Goal: Task Accomplishment & Management: Use online tool/utility

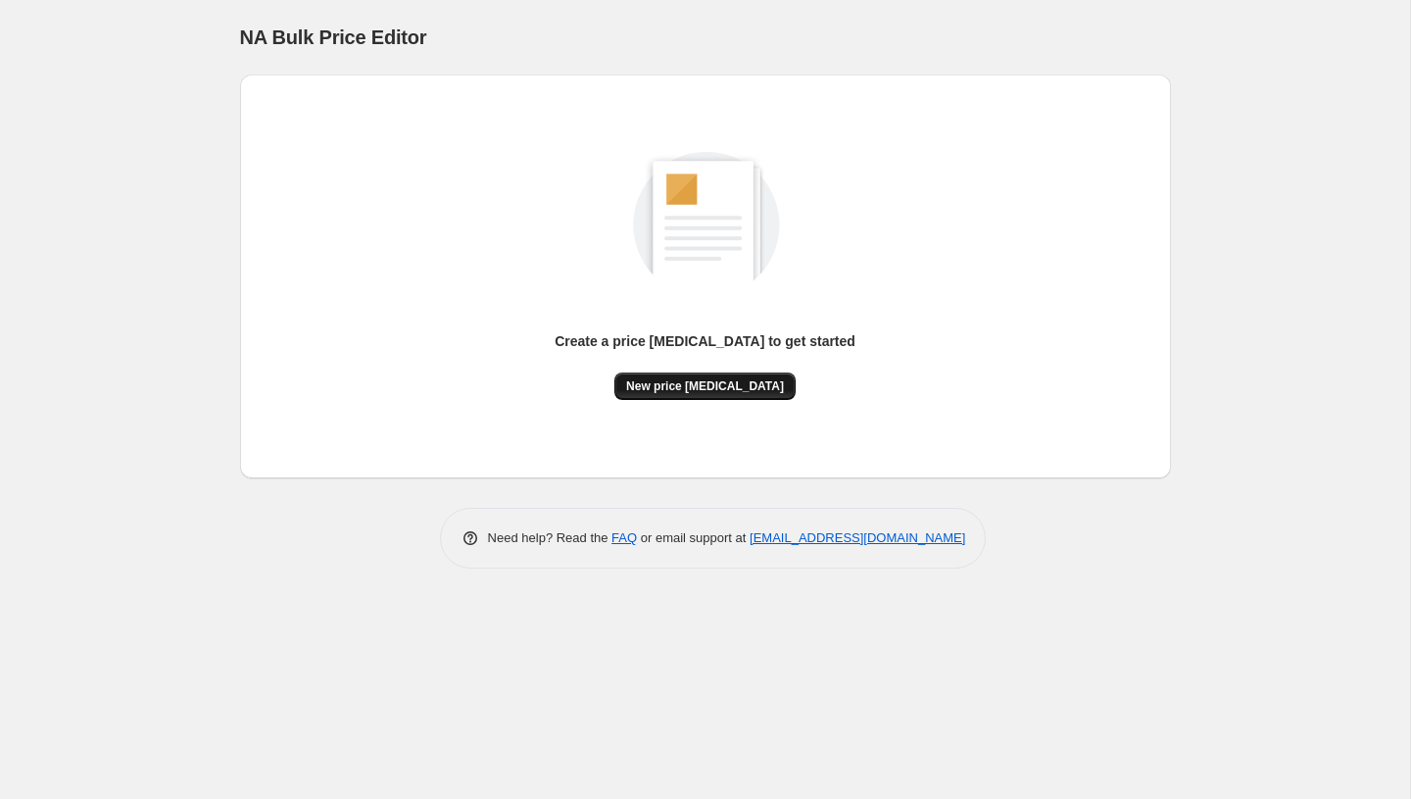
click at [766, 389] on span "New price [MEDICAL_DATA]" at bounding box center [705, 386] width 158 height 16
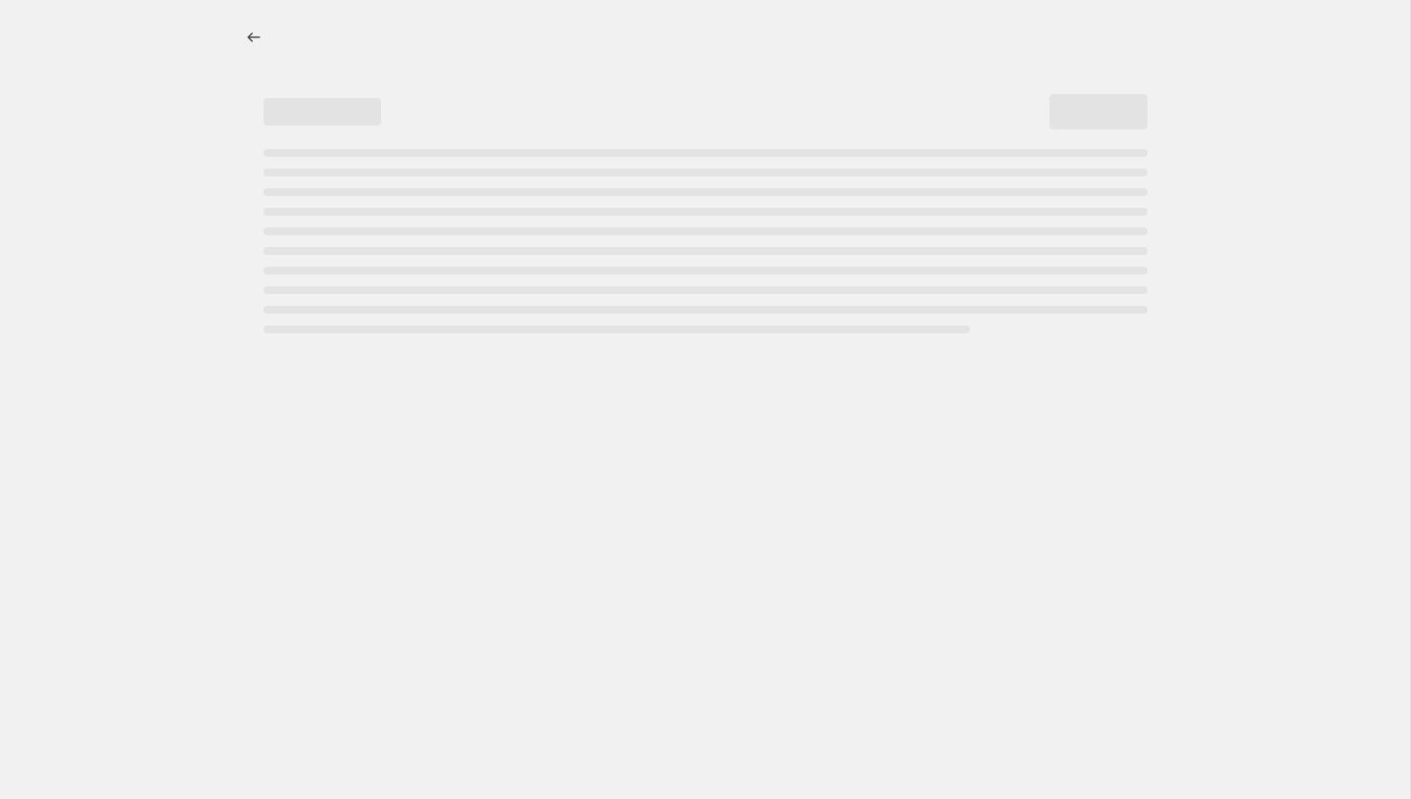
select select "percentage"
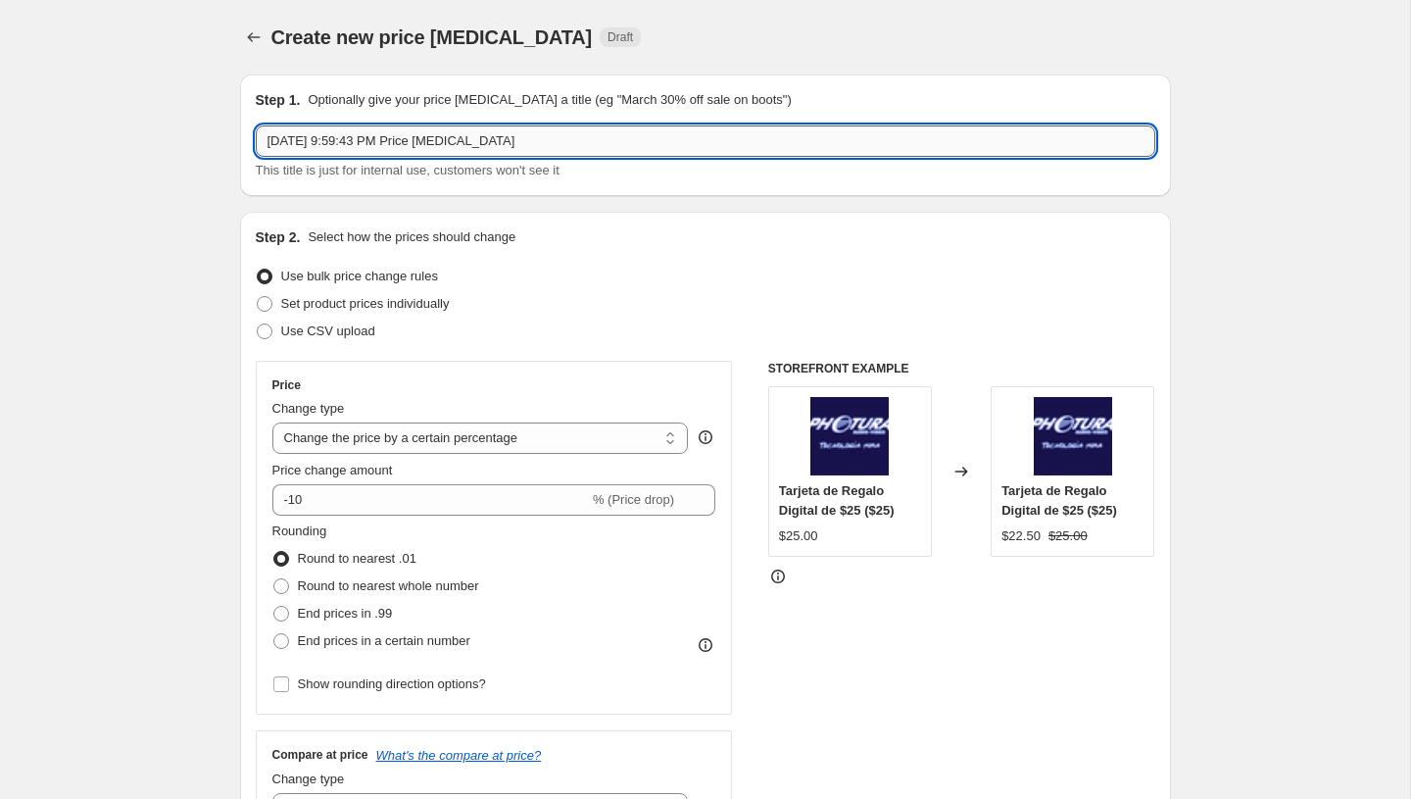
click at [374, 132] on input "[DATE] 9:59:43 PM Price [MEDICAL_DATA]" at bounding box center [706, 140] width 900 height 31
type input "PromoTag Total (3 Jobs) - TERMINA el 17 [PERSON_NAME]"
click at [341, 332] on span "Use CSV upload" at bounding box center [328, 330] width 94 height 15
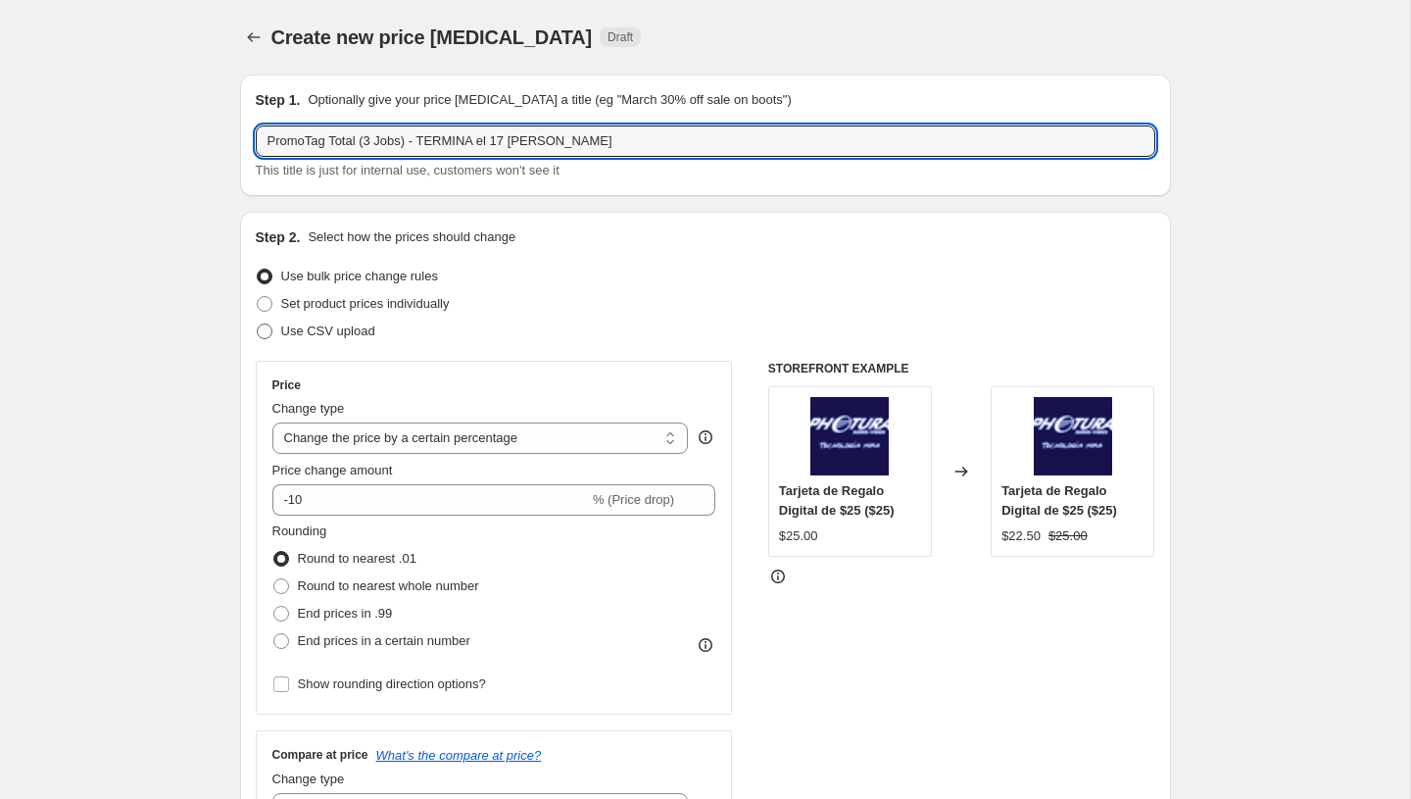
click at [258, 324] on input "Use CSV upload" at bounding box center [257, 323] width 1 height 1
radio input "true"
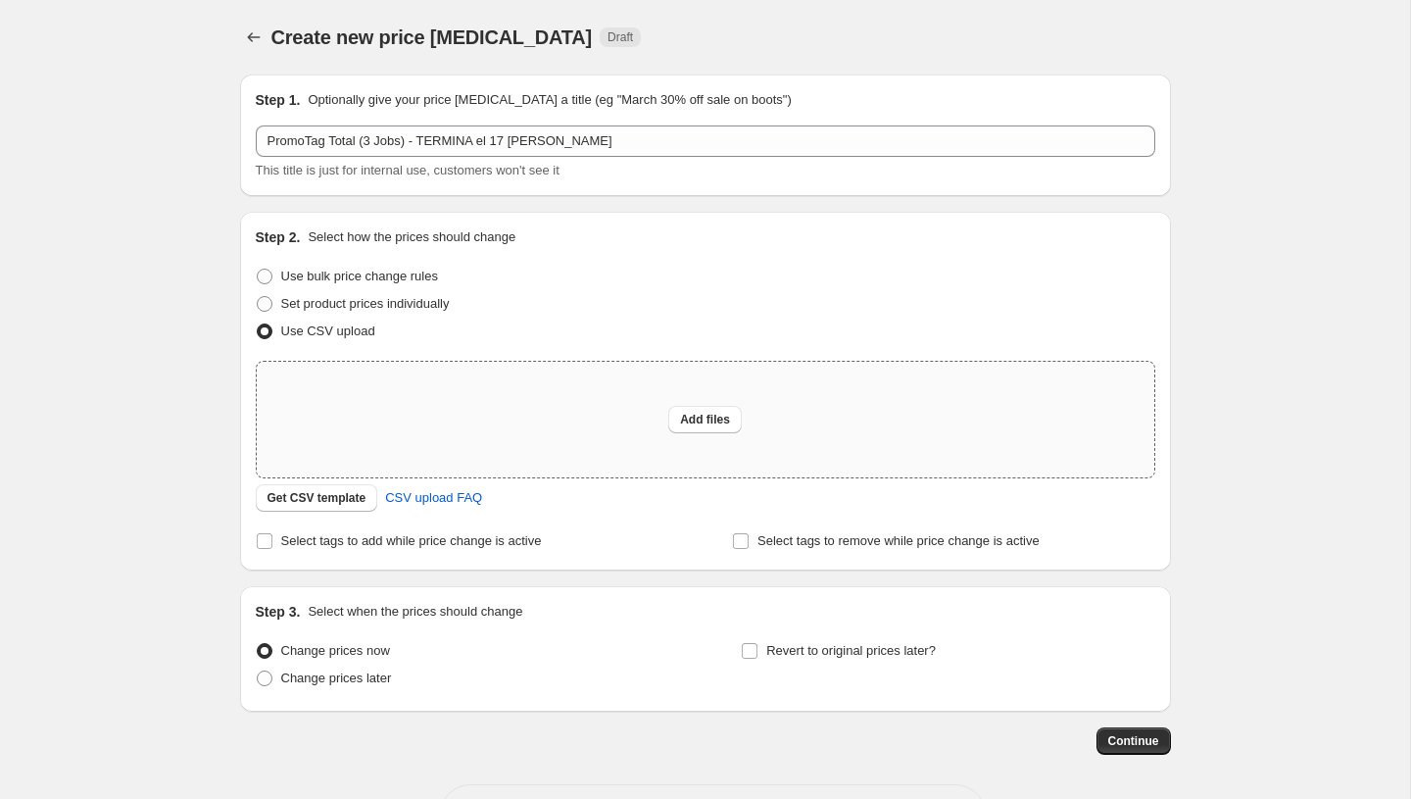
click at [656, 398] on div "Add files" at bounding box center [706, 420] width 898 height 116
type input "C:\fakepath\PromoTag Total (3 Jobs) - TERMINA el 17 [PERSON_NAME].csv"
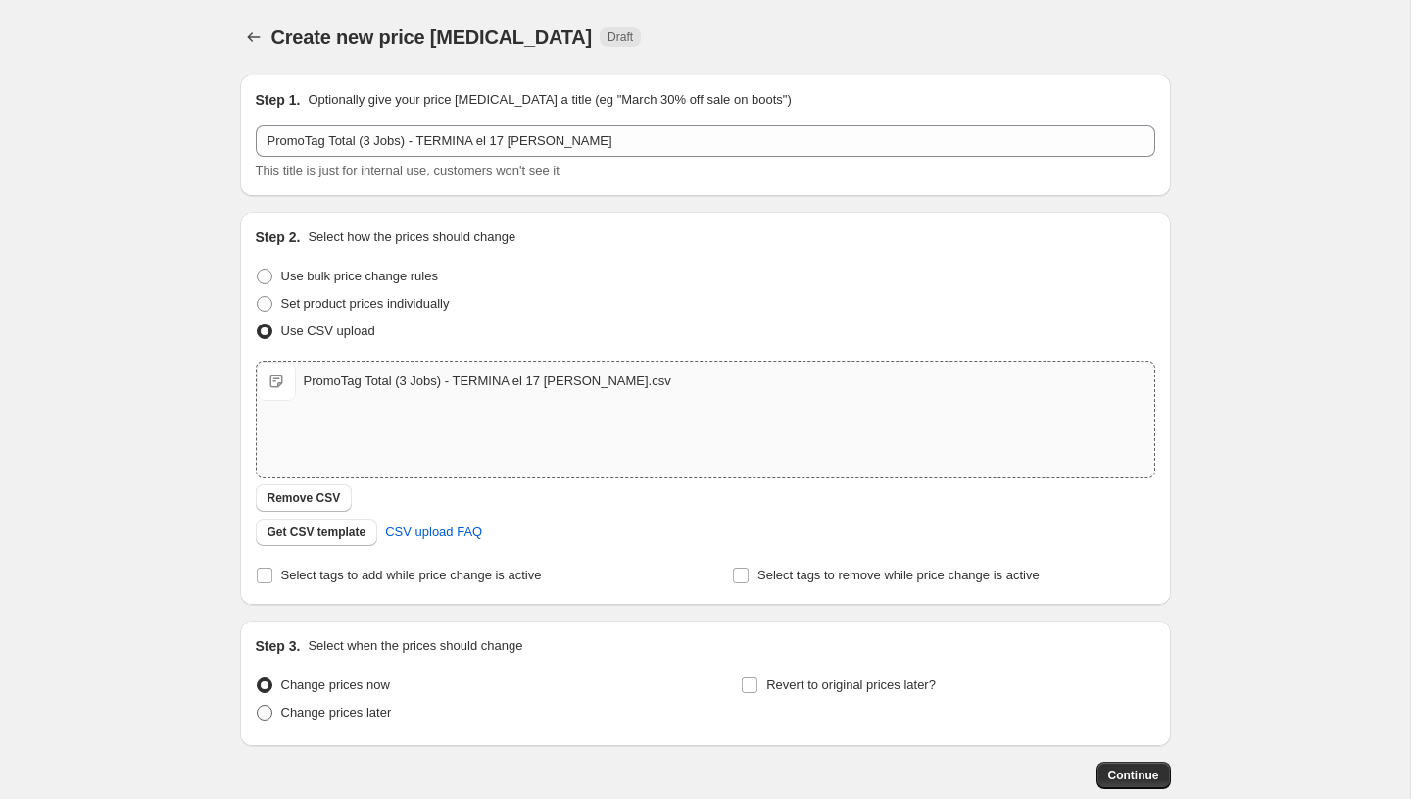
click at [321, 709] on span "Change prices later" at bounding box center [336, 712] width 111 height 15
click at [258, 706] on input "Change prices later" at bounding box center [257, 705] width 1 height 1
radio input "true"
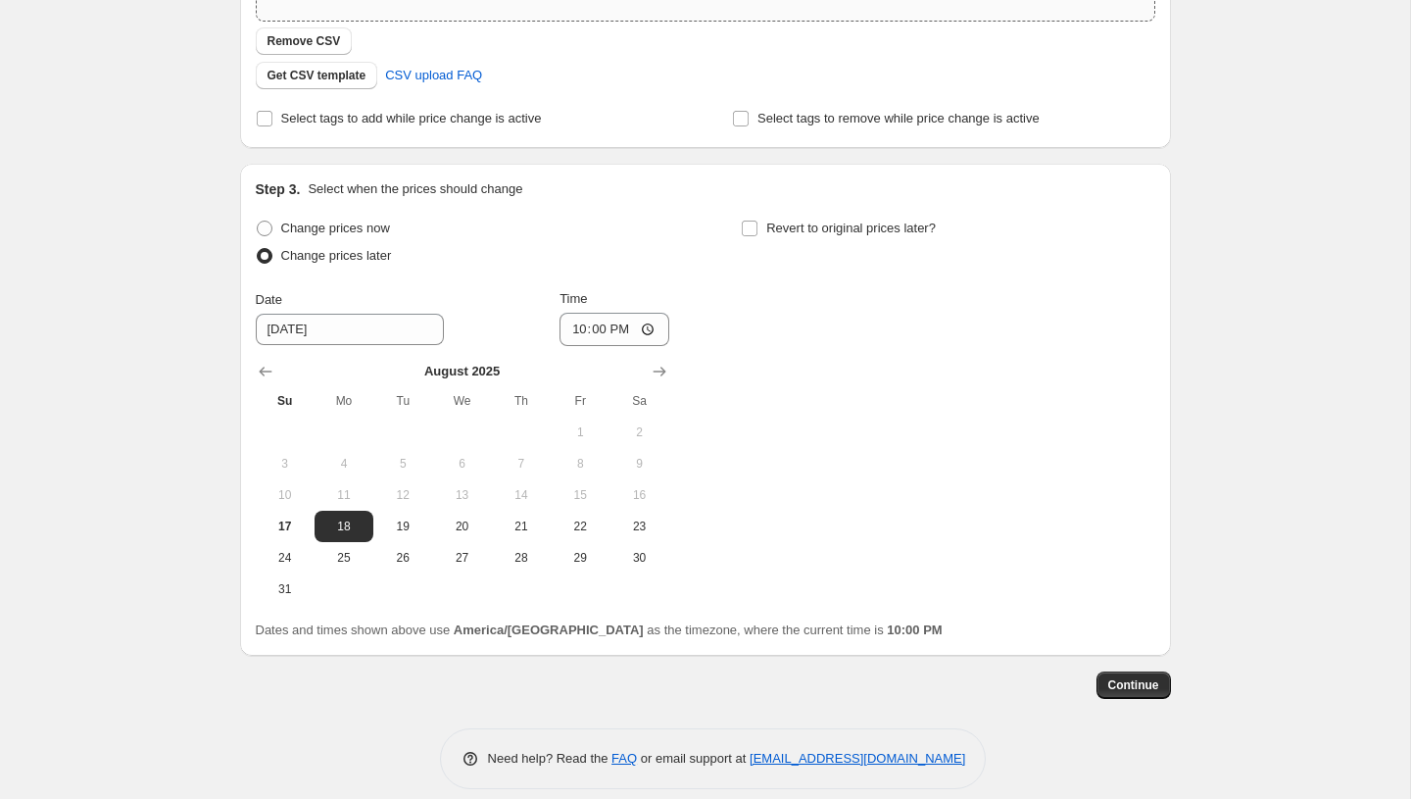
scroll to position [476, 0]
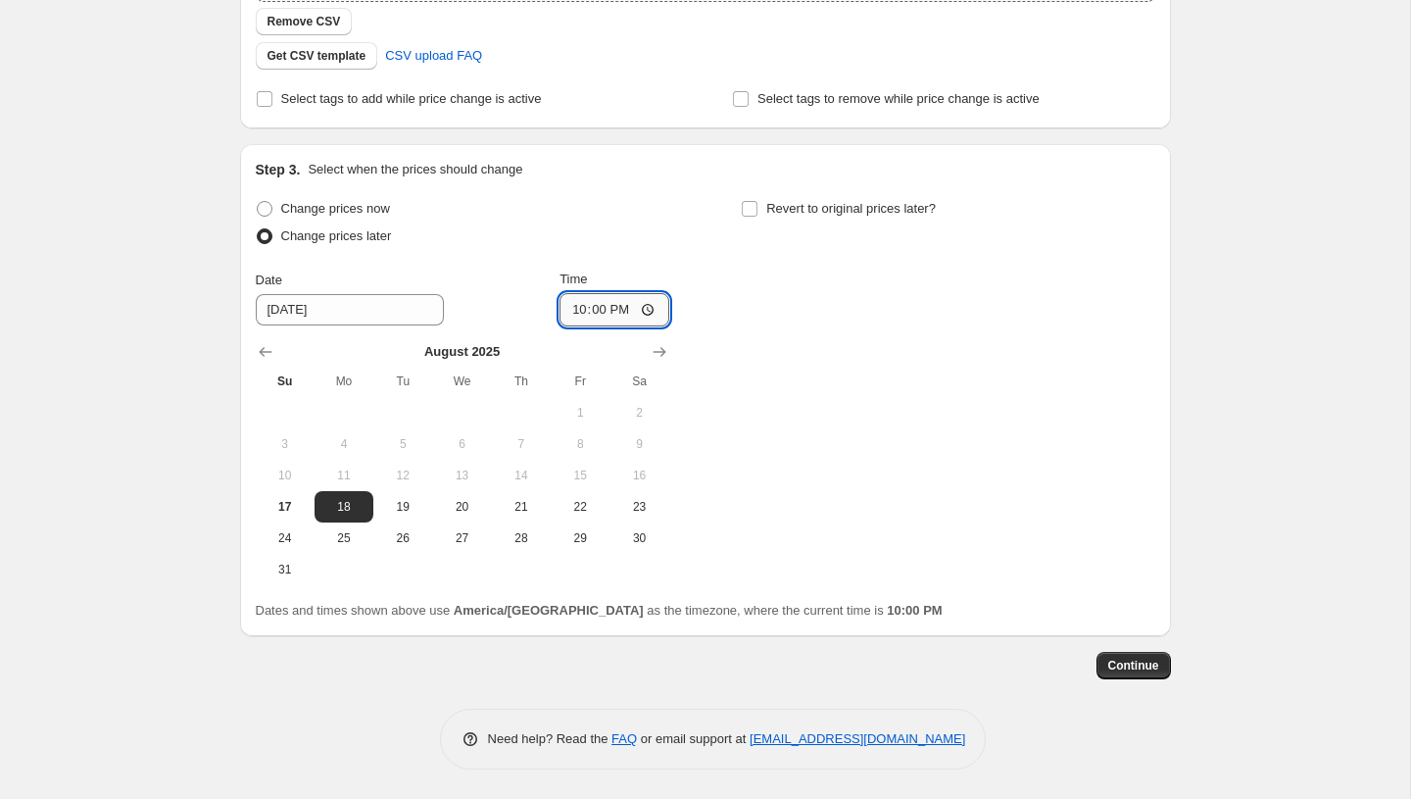
click at [571, 316] on input "22:00" at bounding box center [615, 309] width 110 height 33
type input "23:58"
click at [297, 510] on span "17" at bounding box center [285, 507] width 43 height 16
type input "[DATE]"
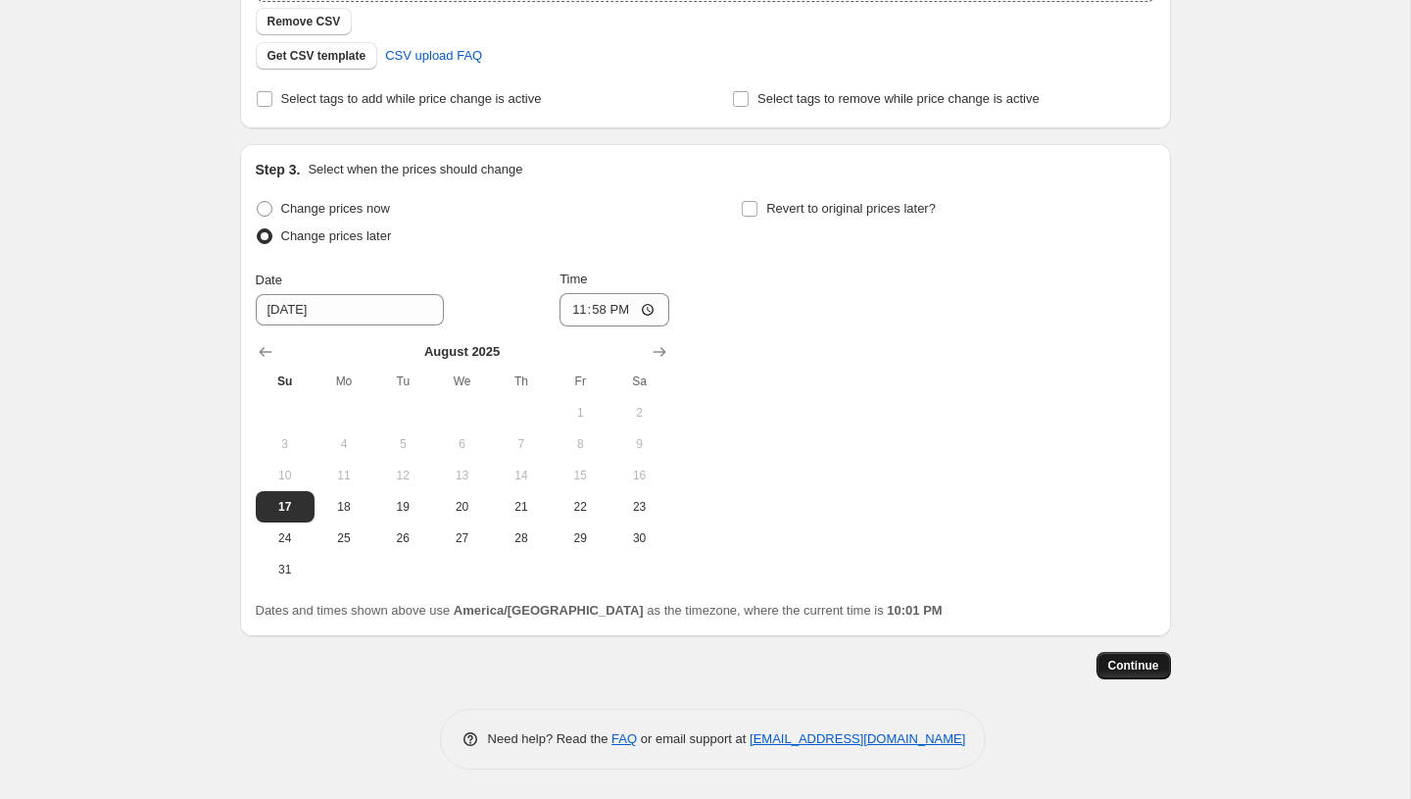
click at [1135, 673] on button "Continue" at bounding box center [1134, 665] width 74 height 27
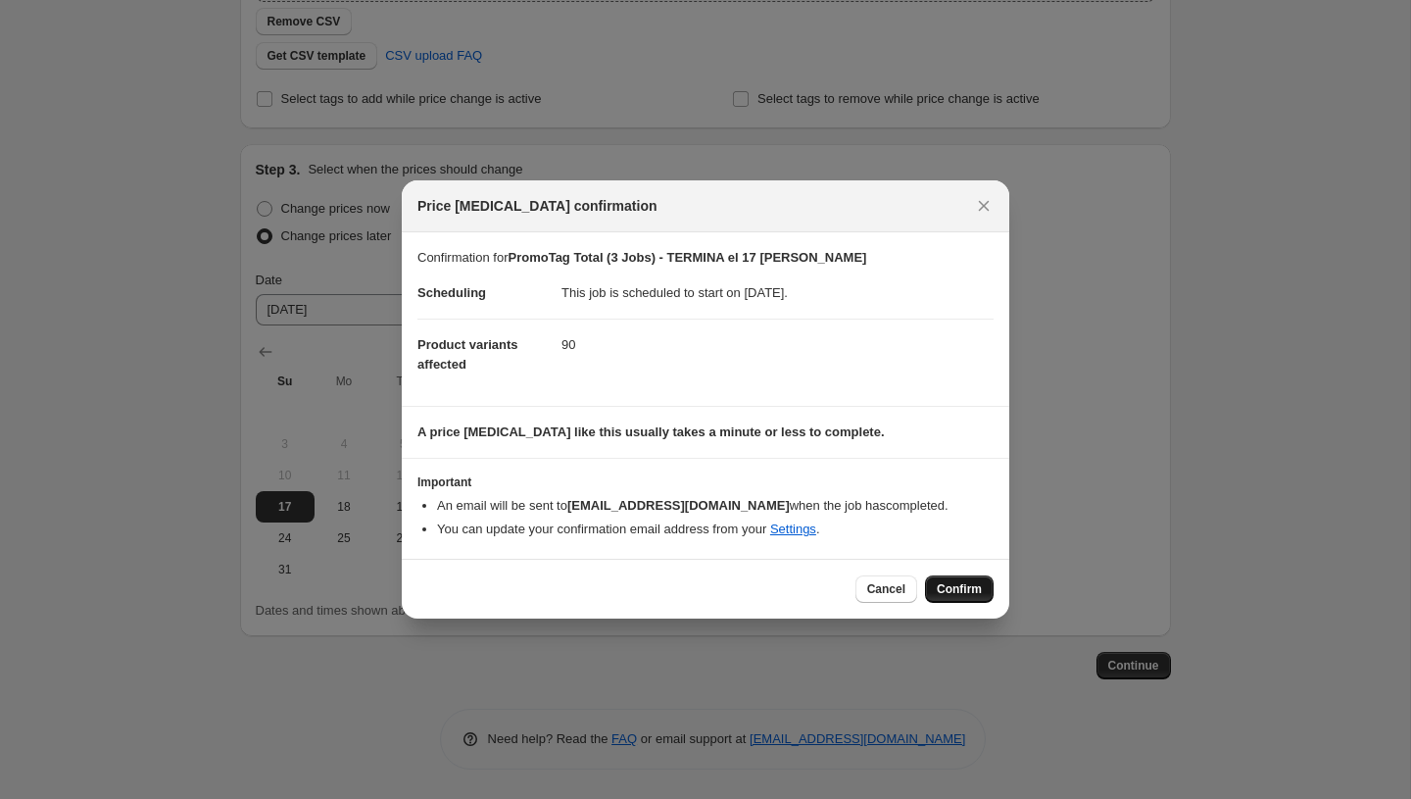
click at [955, 584] on span "Confirm" at bounding box center [959, 589] width 45 height 16
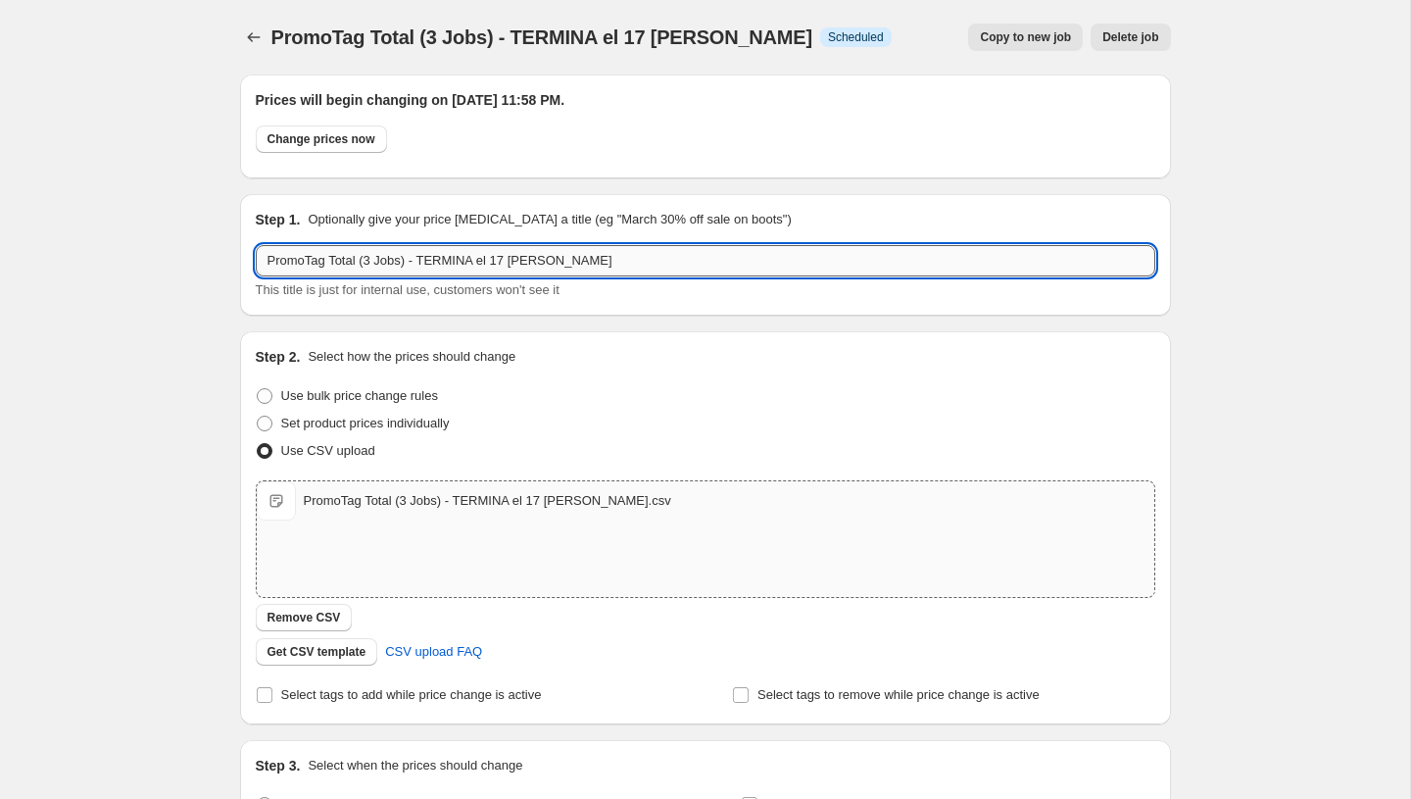
click at [413, 262] on input "PromoTag Total (3 Jobs) - TERMINA el 17 [PERSON_NAME]" at bounding box center [706, 260] width 900 height 31
click at [257, 40] on icon "Price change jobs" at bounding box center [254, 37] width 20 height 20
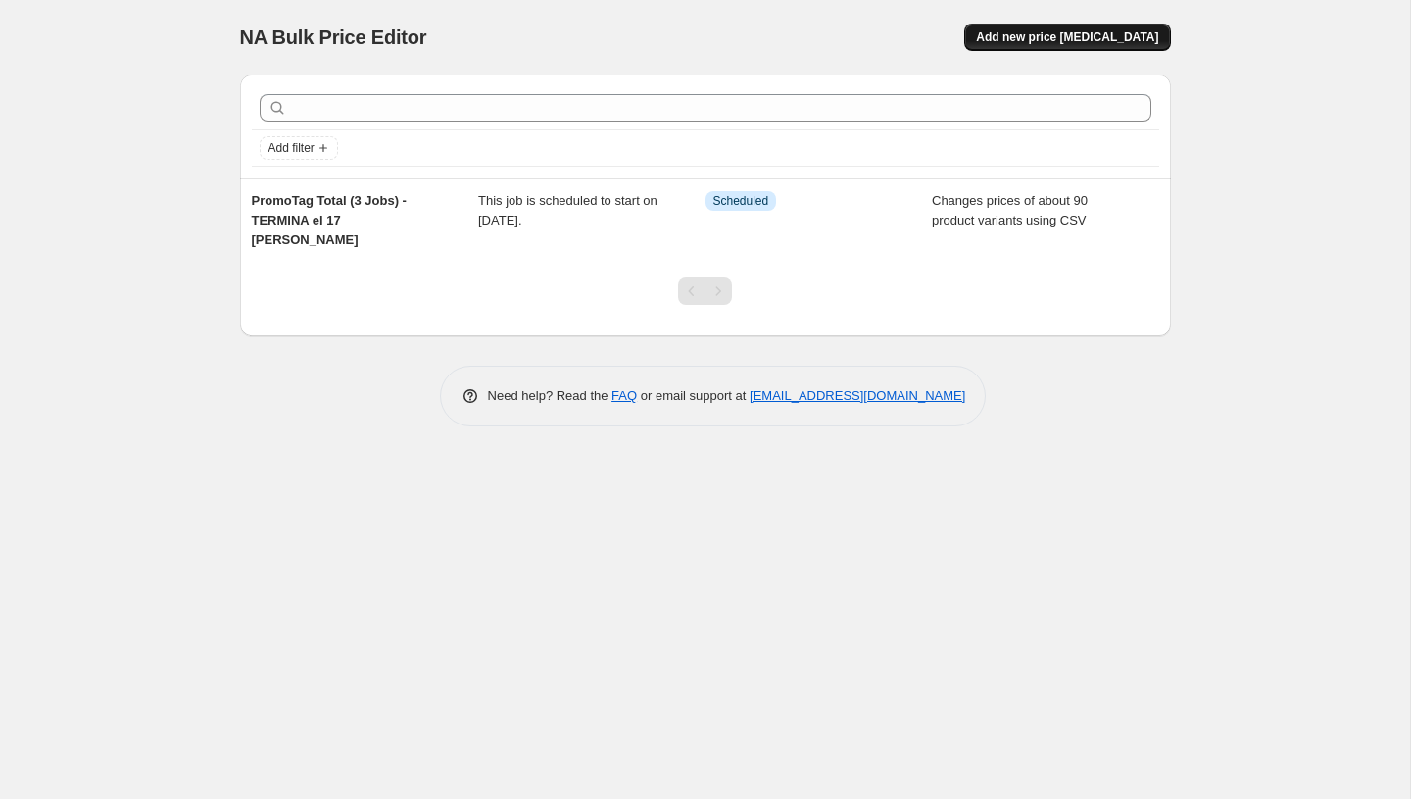
click at [1105, 47] on button "Add new price [MEDICAL_DATA]" at bounding box center [1067, 37] width 206 height 27
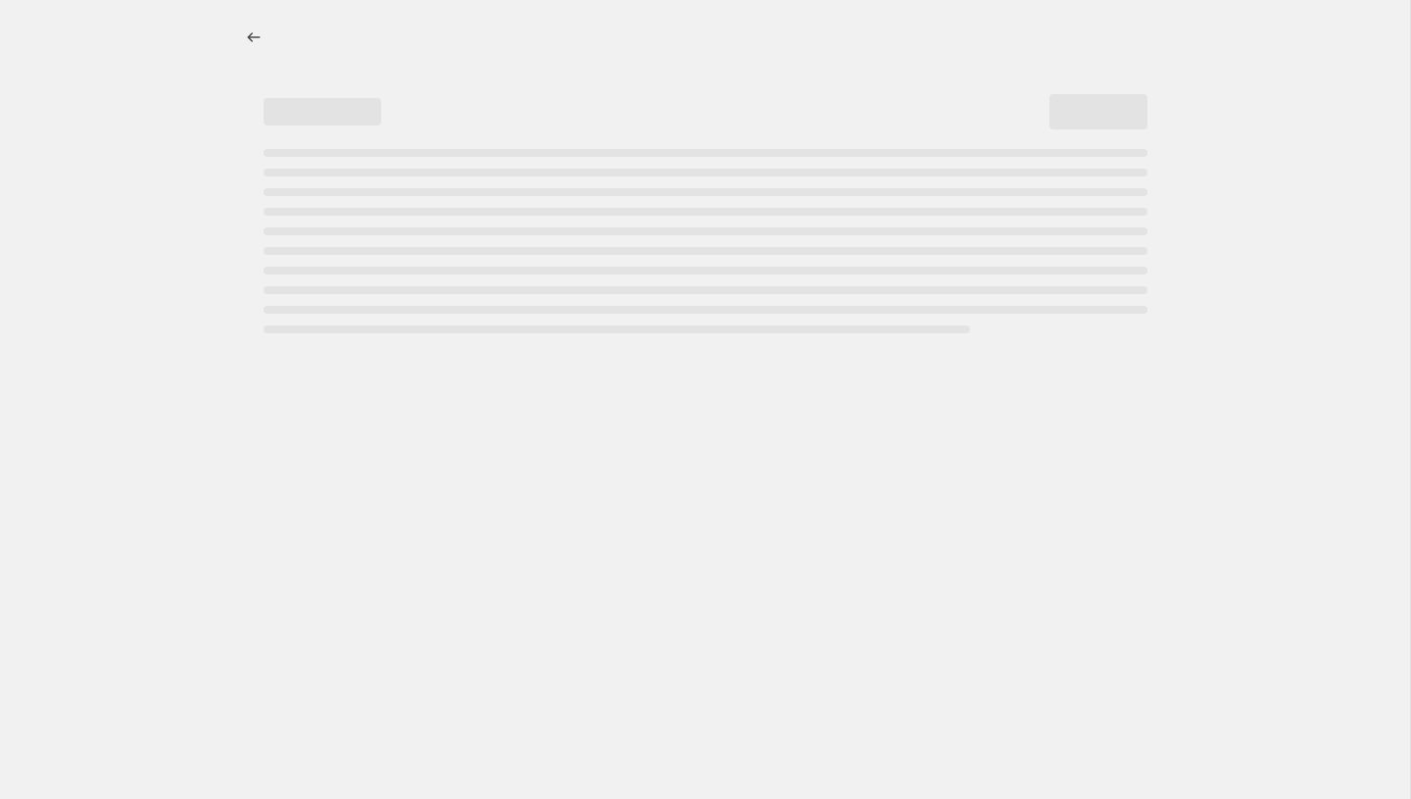
select select "percentage"
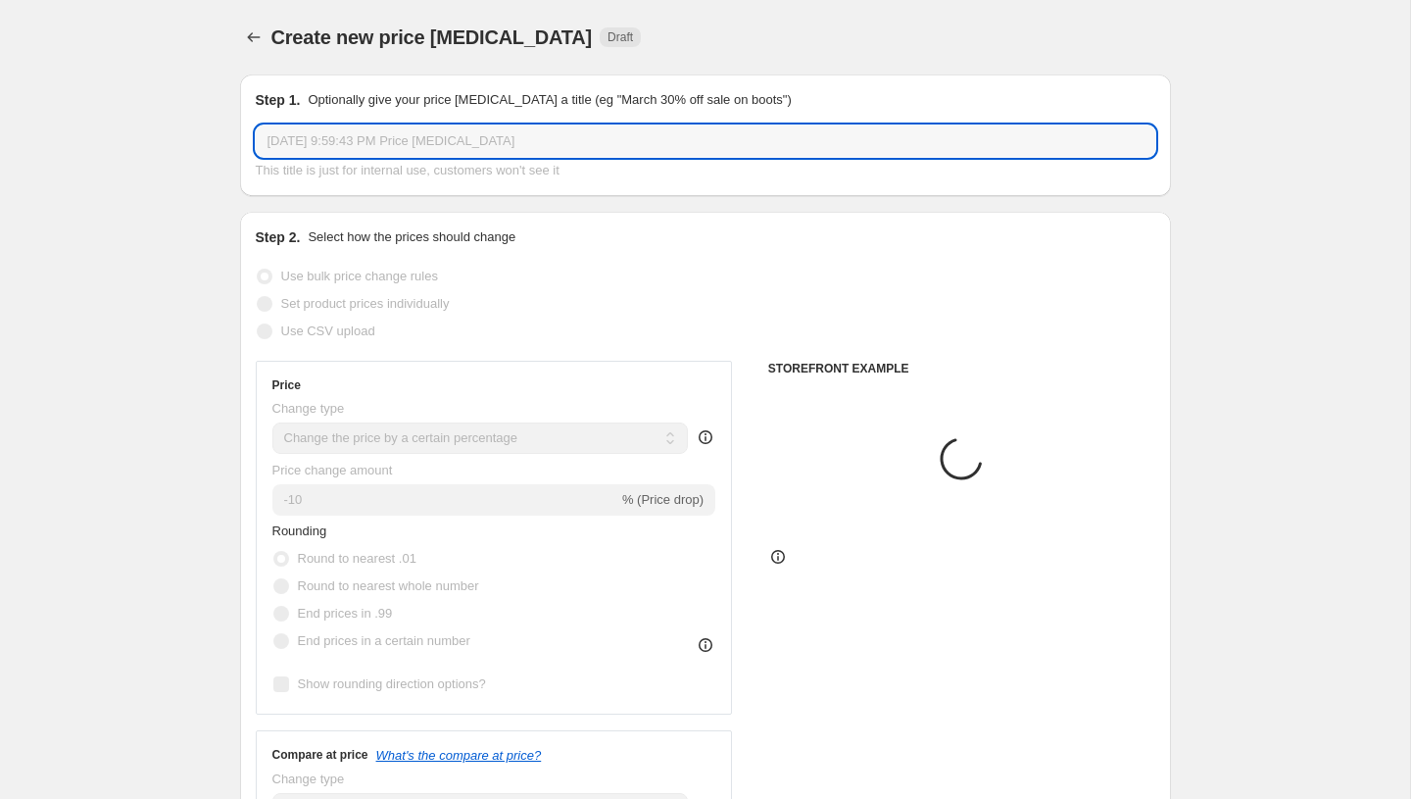
click at [748, 141] on input "[DATE] 9:59:43 PM Price [MEDICAL_DATA]" at bounding box center [706, 140] width 900 height 31
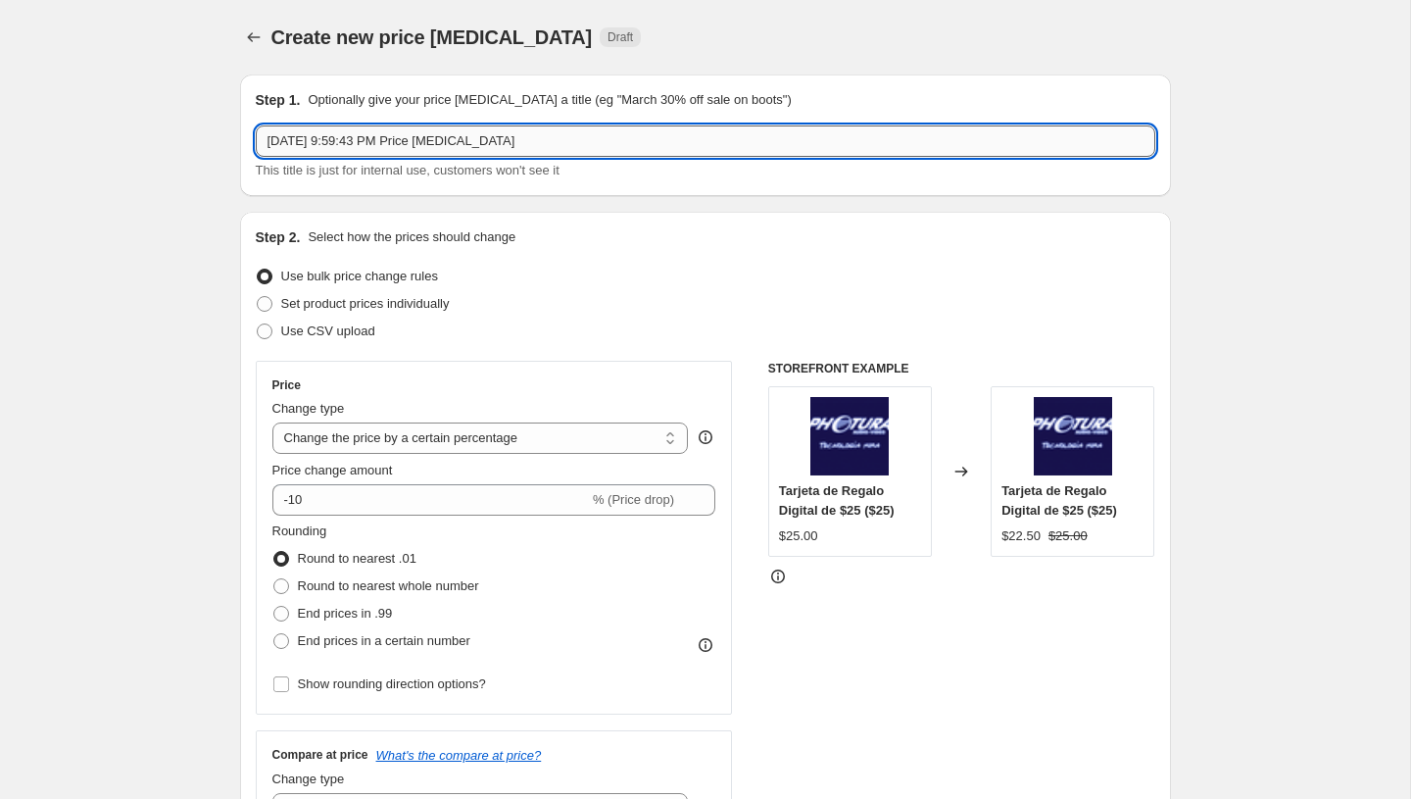
click at [748, 141] on input "[DATE] 9:59:43 PM Price [MEDICAL_DATA]" at bounding box center [706, 140] width 900 height 31
paste input "PromoTag Total (3 Jobs) - TERMINA el 17 [PERSON_NAME]"
click at [463, 143] on input "PromoTag Total (3 Jobs) - TERMINA el 17 [PERSON_NAME]" at bounding box center [706, 140] width 900 height 31
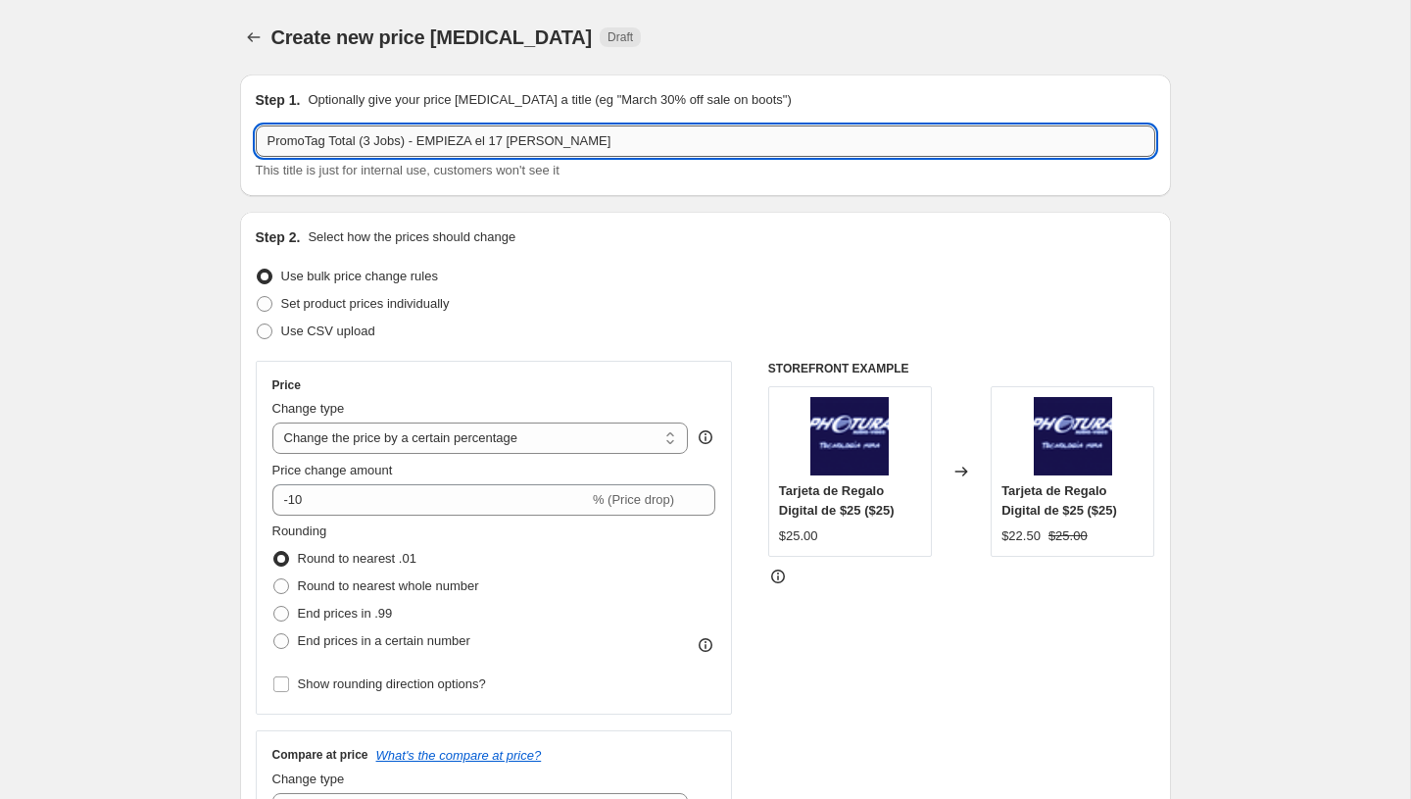
click at [508, 136] on input "PromoTag Total (3 Jobs) - EMPIEZA el 17 [PERSON_NAME]" at bounding box center [706, 140] width 900 height 31
click at [372, 139] on input "PromoTag Total (3 Jobs) - EMPIEZA el 18 [PERSON_NAME]" at bounding box center [706, 140] width 900 height 31
type input "PromoTag Total (2 Jobs) - EMPIEZA el 18 [PERSON_NAME]"
click at [303, 333] on span "Use CSV upload" at bounding box center [328, 330] width 94 height 15
click at [258, 324] on input "Use CSV upload" at bounding box center [257, 323] width 1 height 1
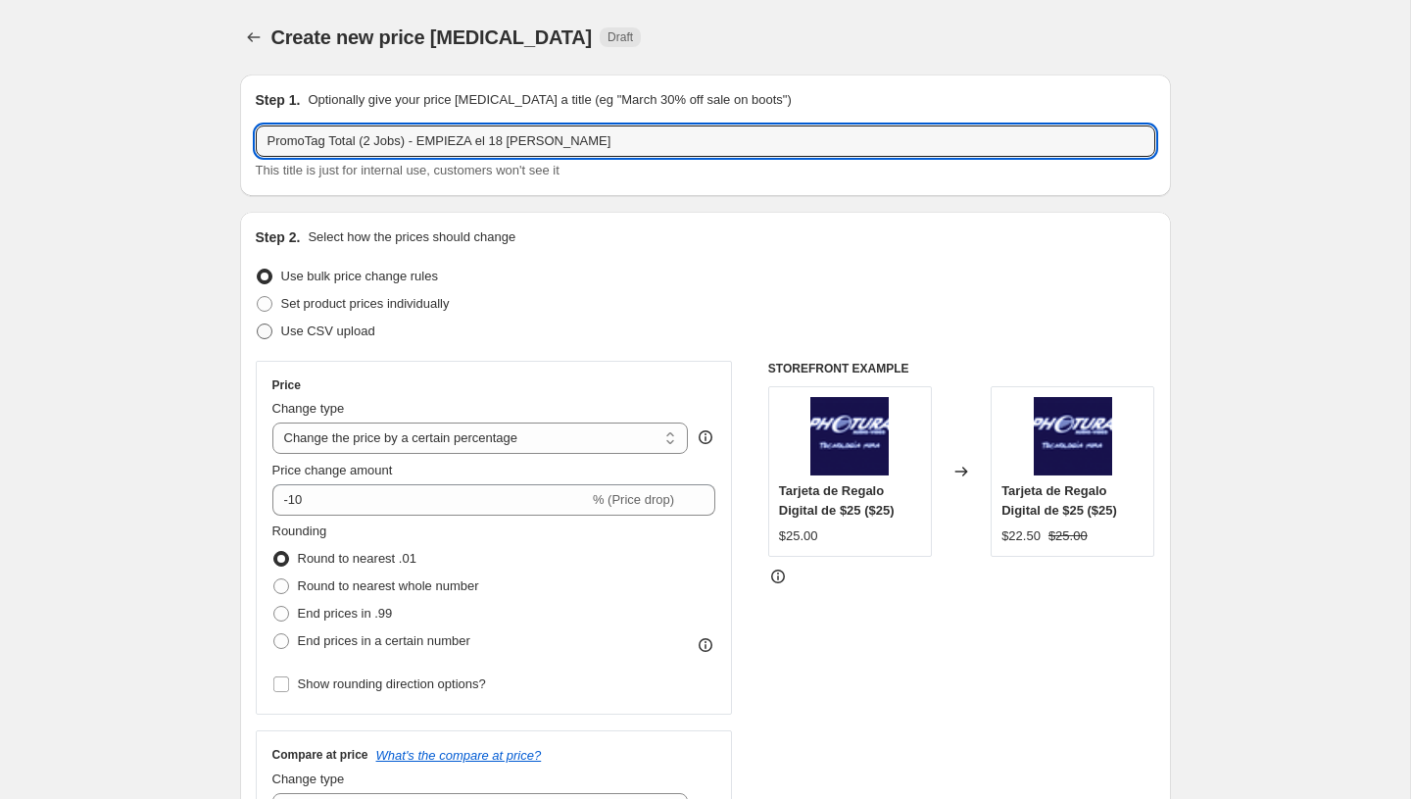
radio input "true"
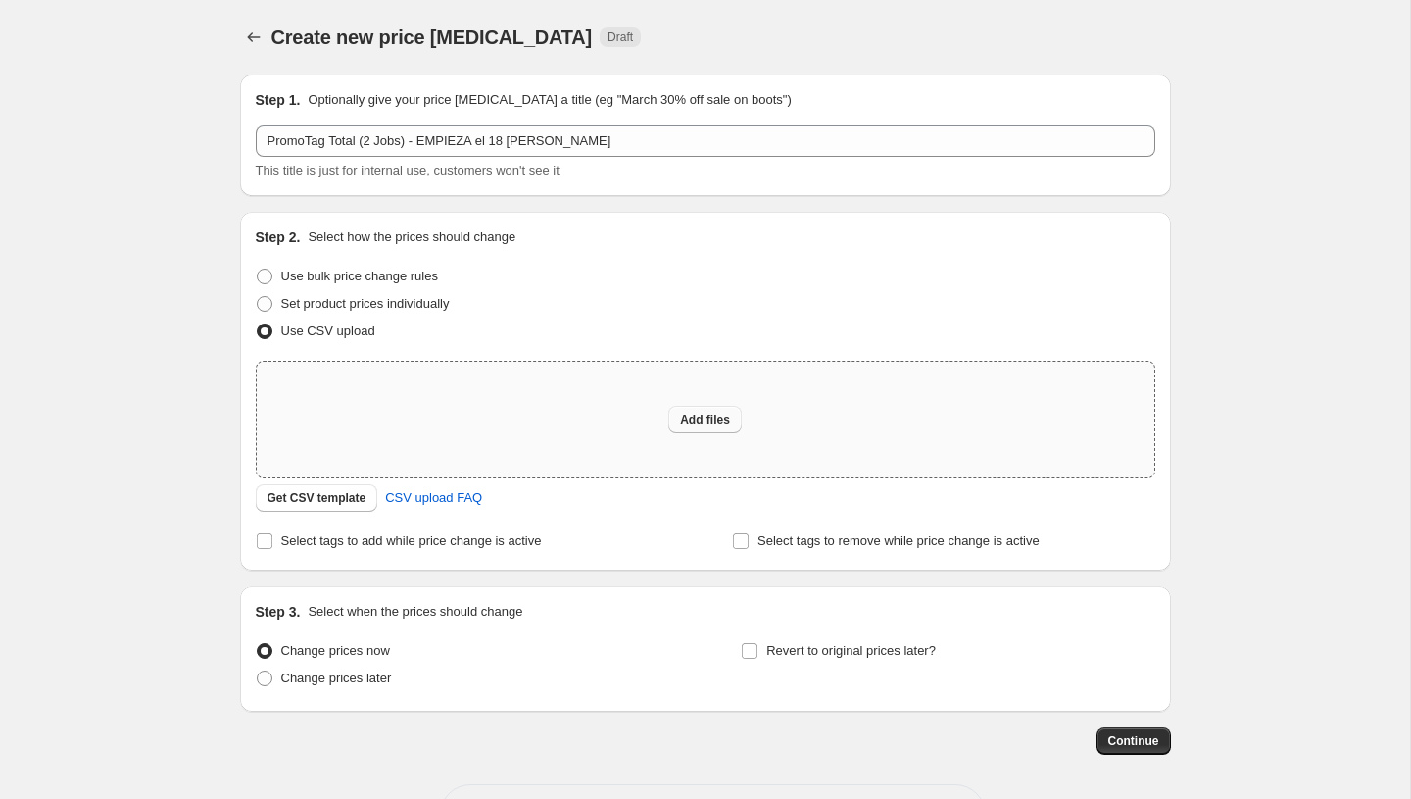
click at [696, 418] on span "Add files" at bounding box center [705, 420] width 50 height 16
type input "C:\fakepath\PromoTag Total (2 Jobs) - EMPIEZA el 18 [PERSON_NAME].csv"
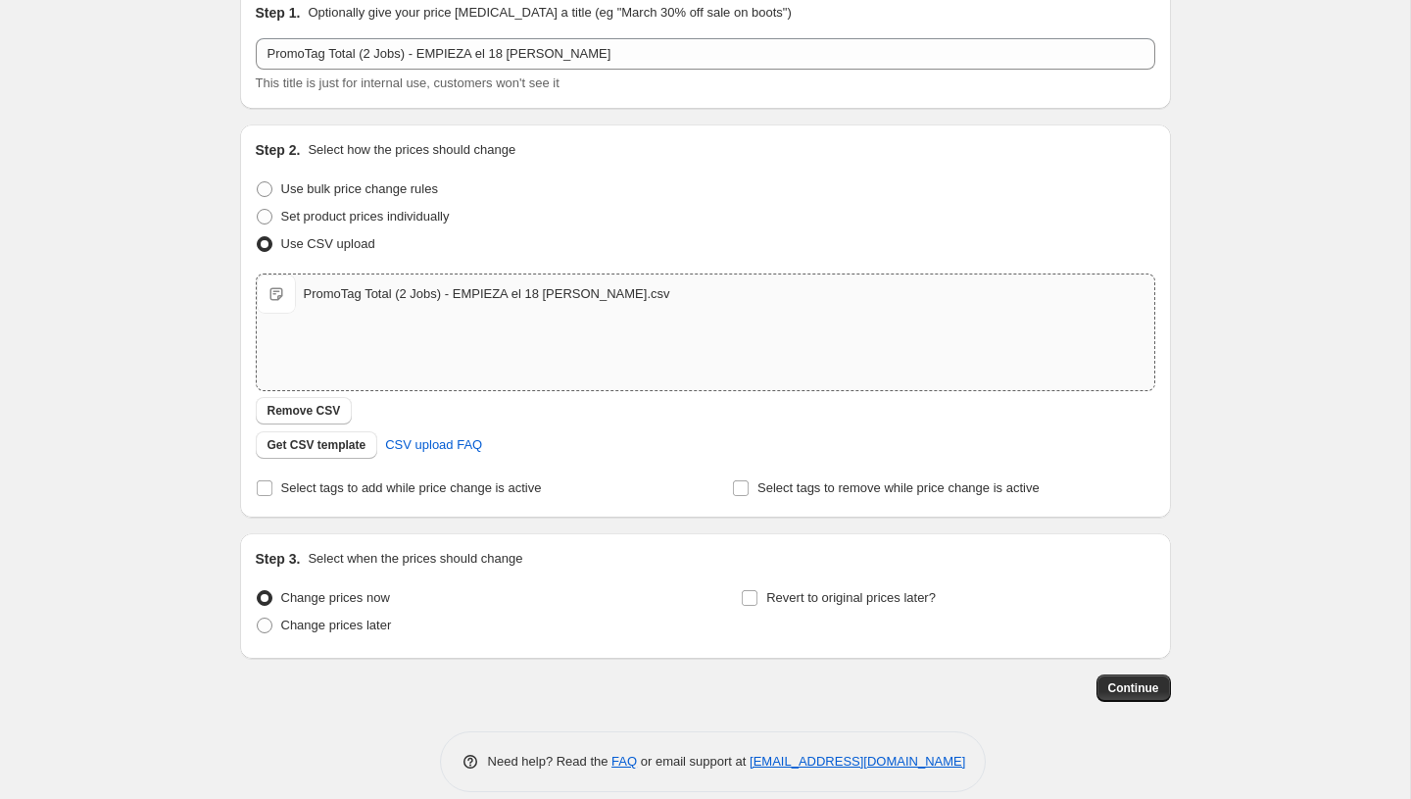
scroll to position [110, 0]
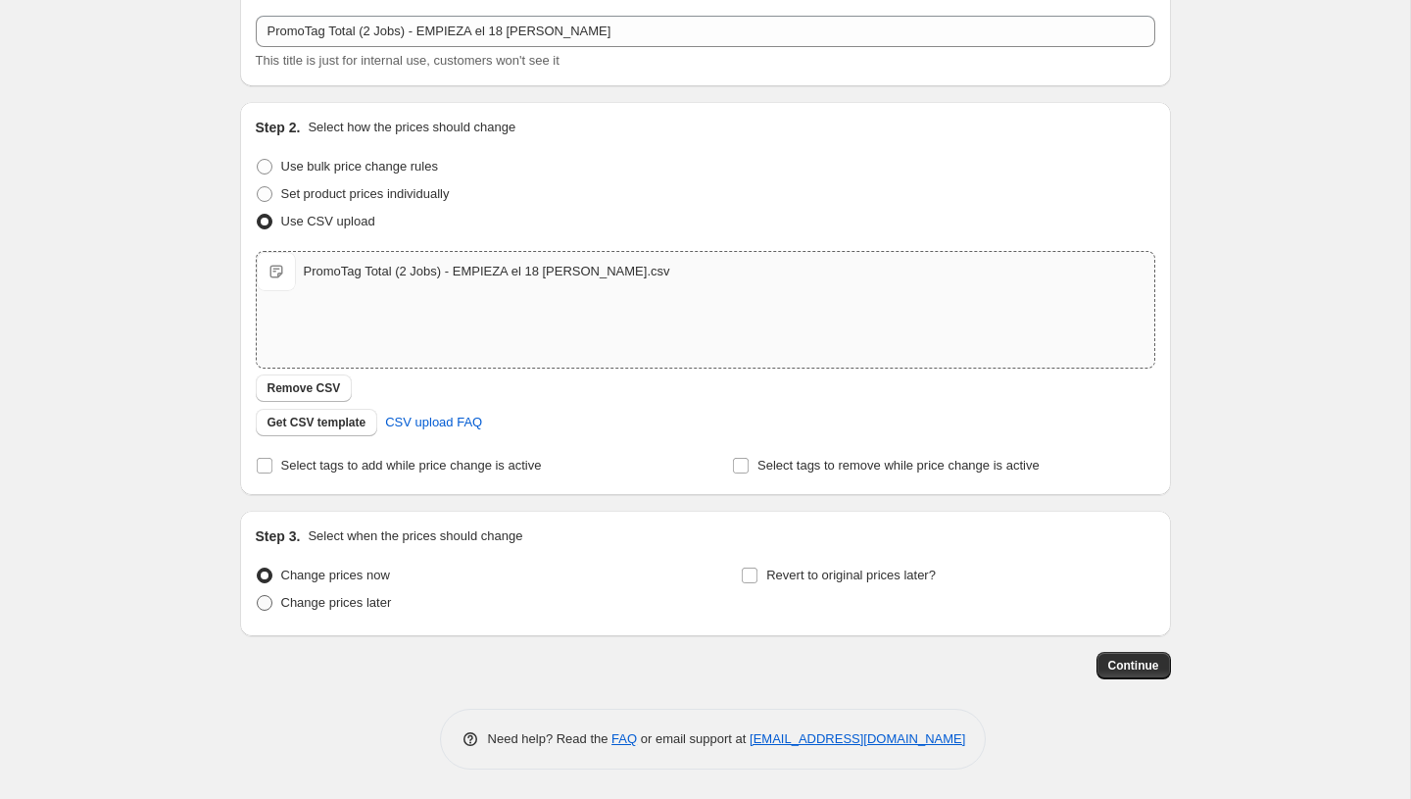
click at [354, 608] on span "Change prices later" at bounding box center [336, 602] width 111 height 15
click at [258, 596] on input "Change prices later" at bounding box center [257, 595] width 1 height 1
radio input "true"
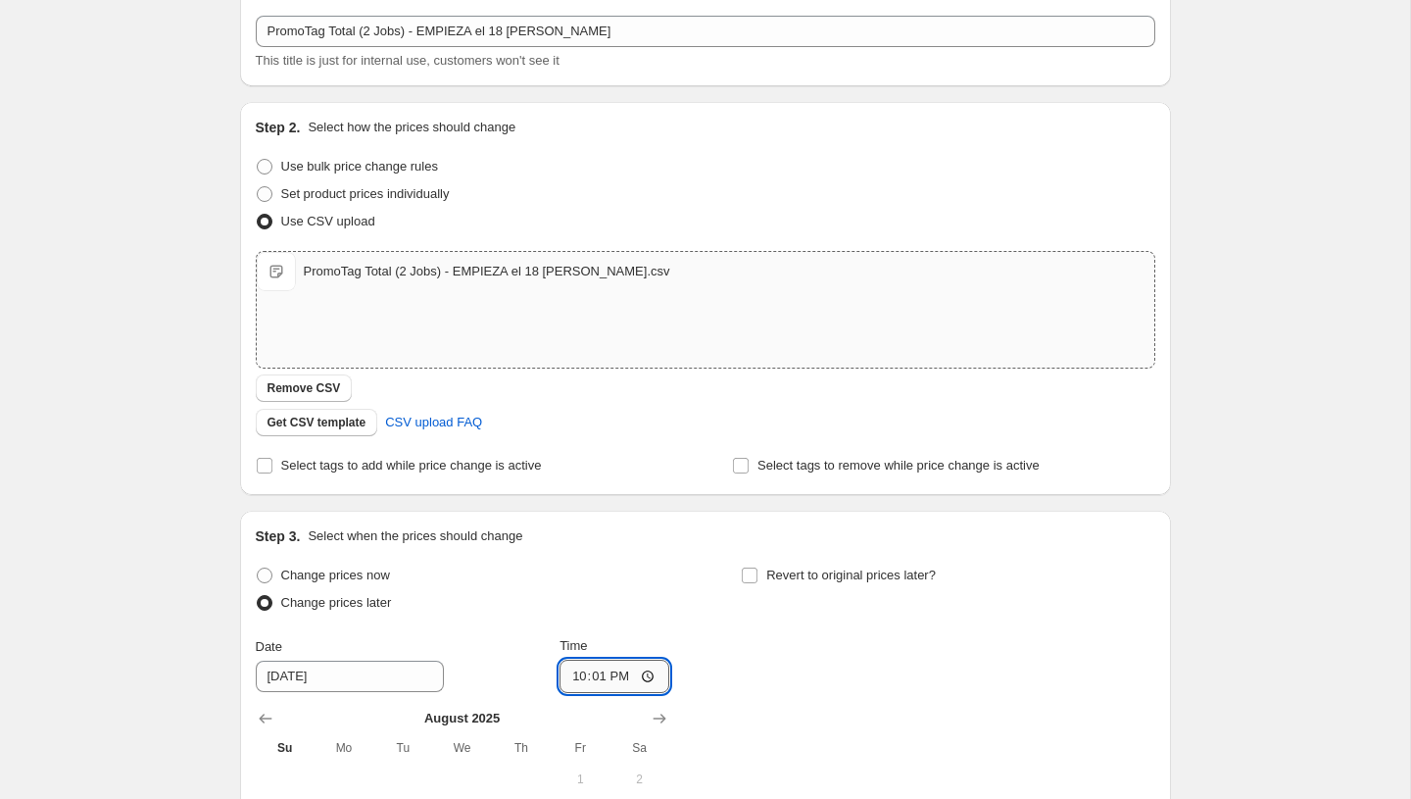
click at [576, 680] on input "22:01" at bounding box center [615, 675] width 110 height 33
type input "00:00"
click at [820, 697] on div "Change prices now Change prices later Date [DATE] Time 00:00 [DATE] Su Mo Tu We…" at bounding box center [706, 756] width 900 height 390
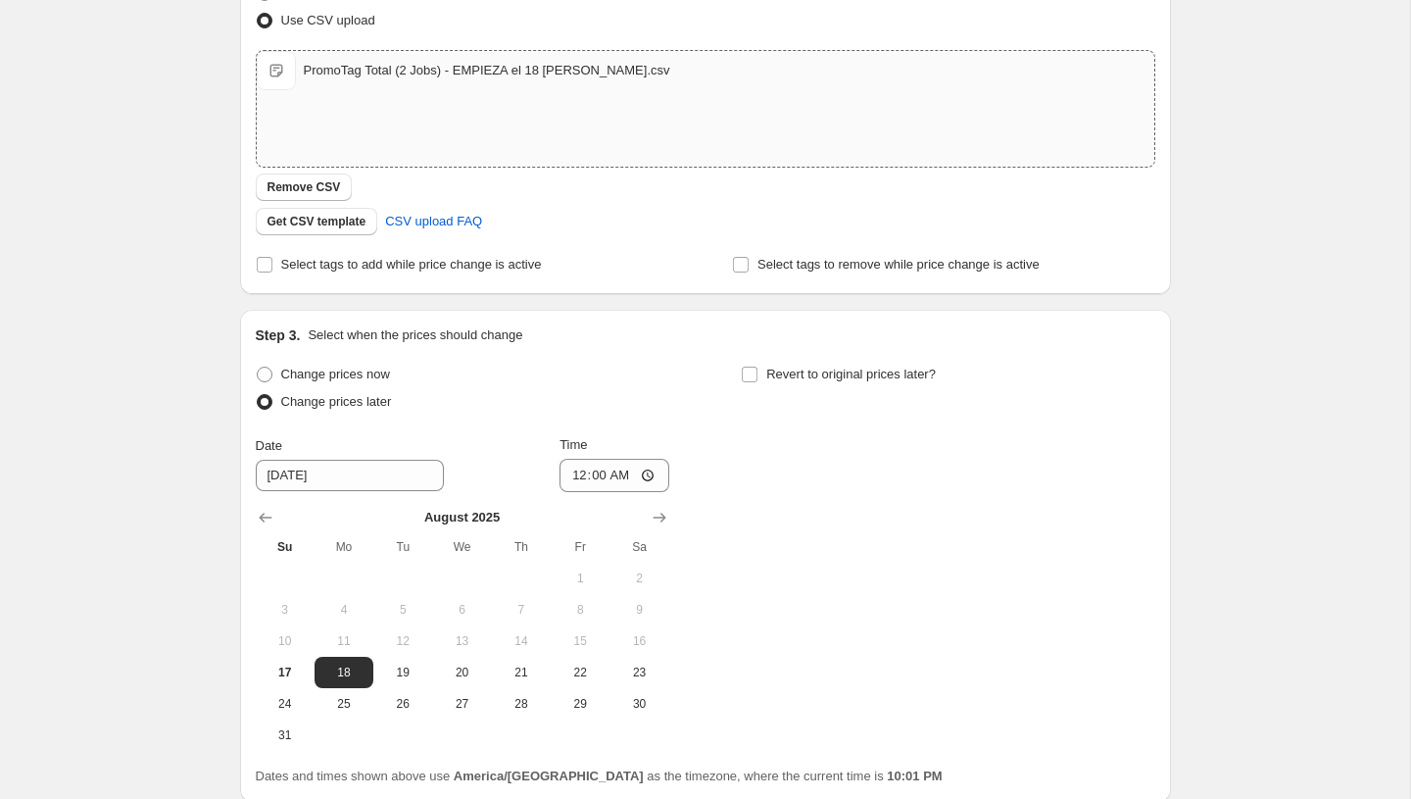
scroll to position [476, 0]
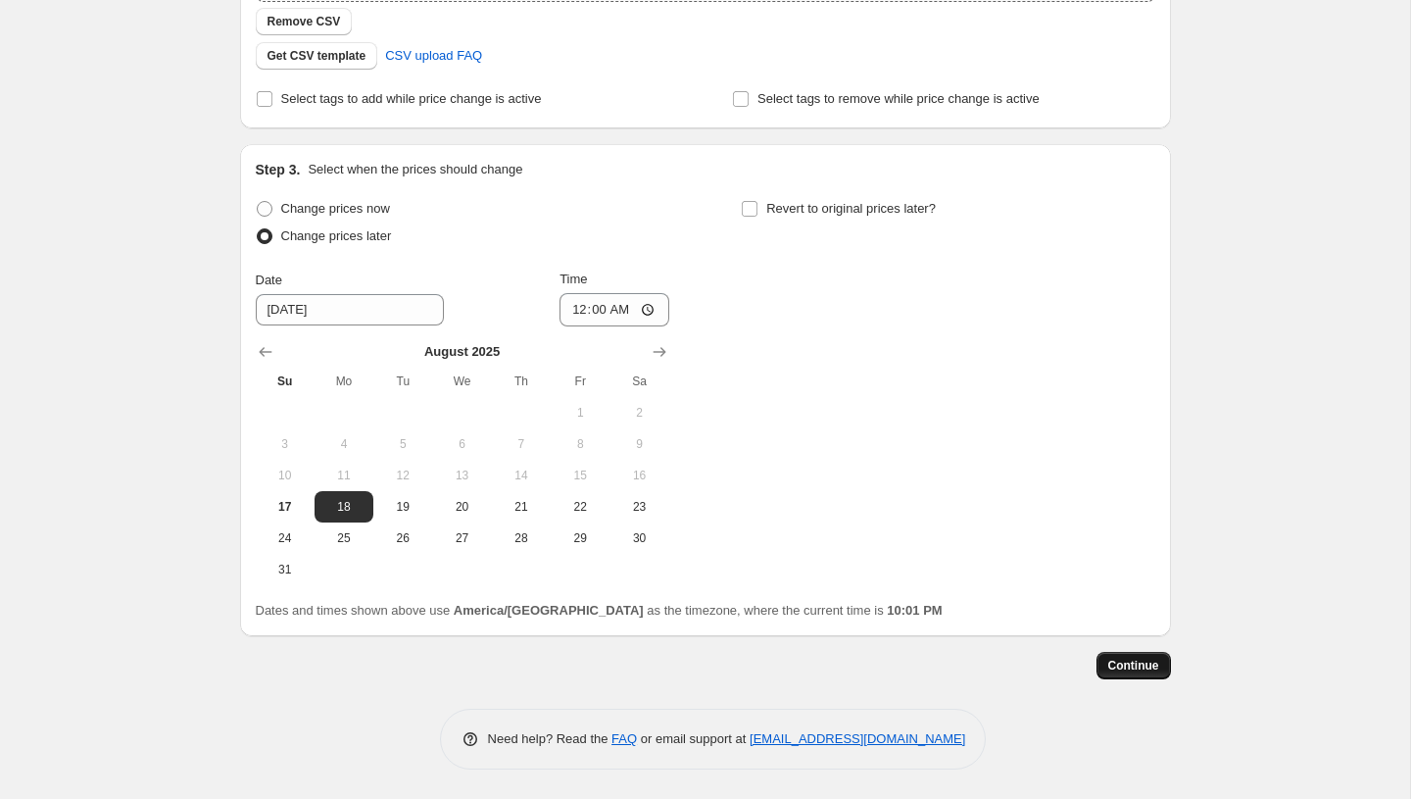
click at [1132, 661] on span "Continue" at bounding box center [1133, 666] width 51 height 16
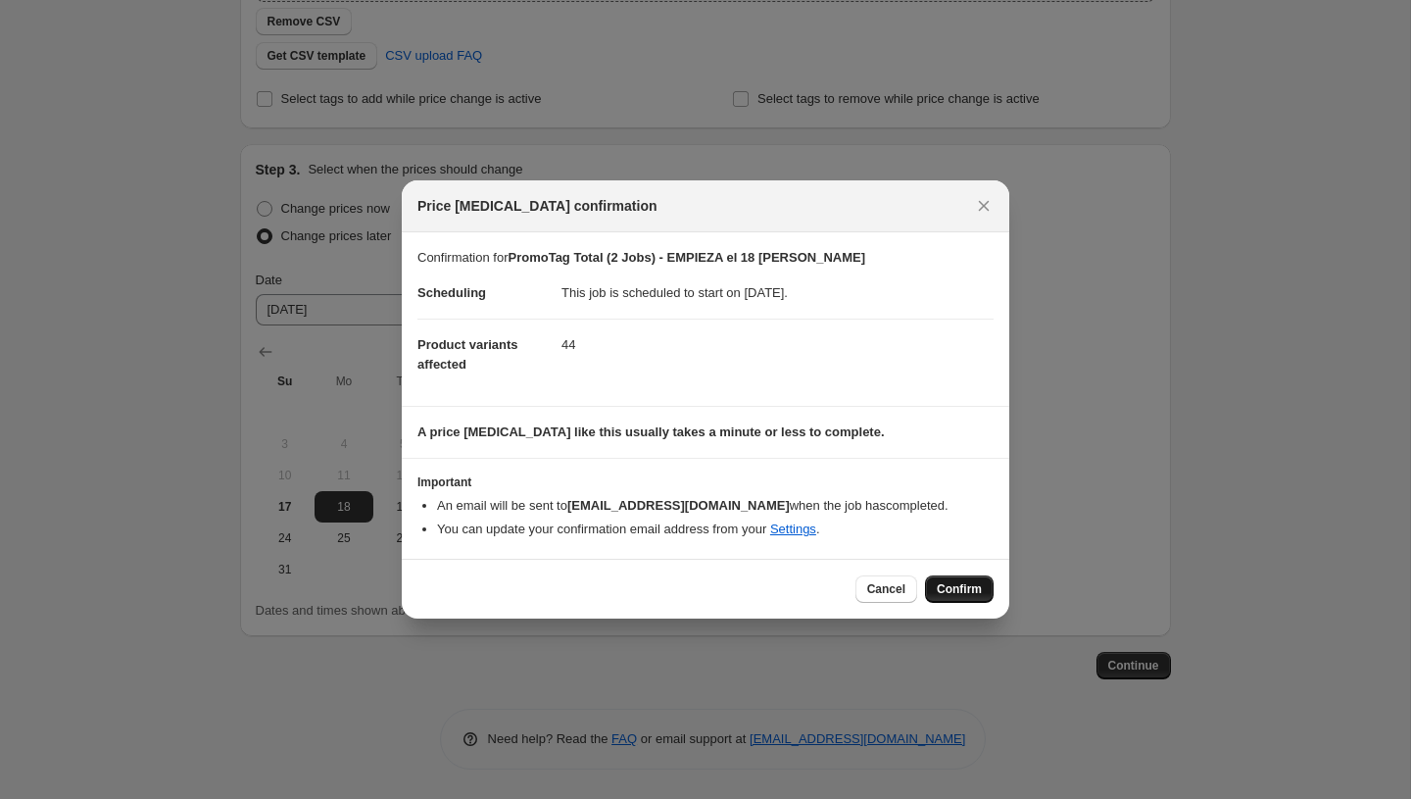
click at [954, 593] on span "Confirm" at bounding box center [959, 589] width 45 height 16
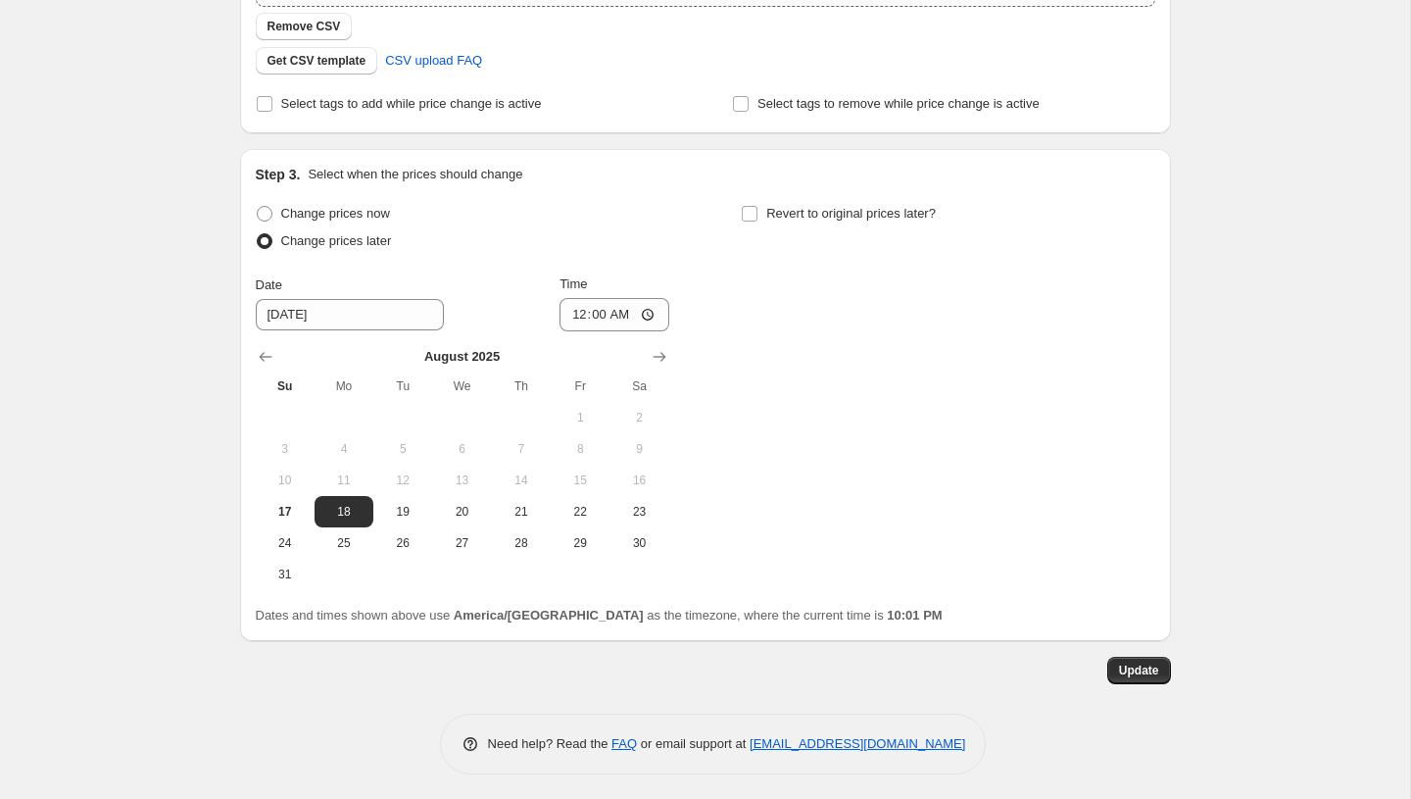
scroll to position [596, 0]
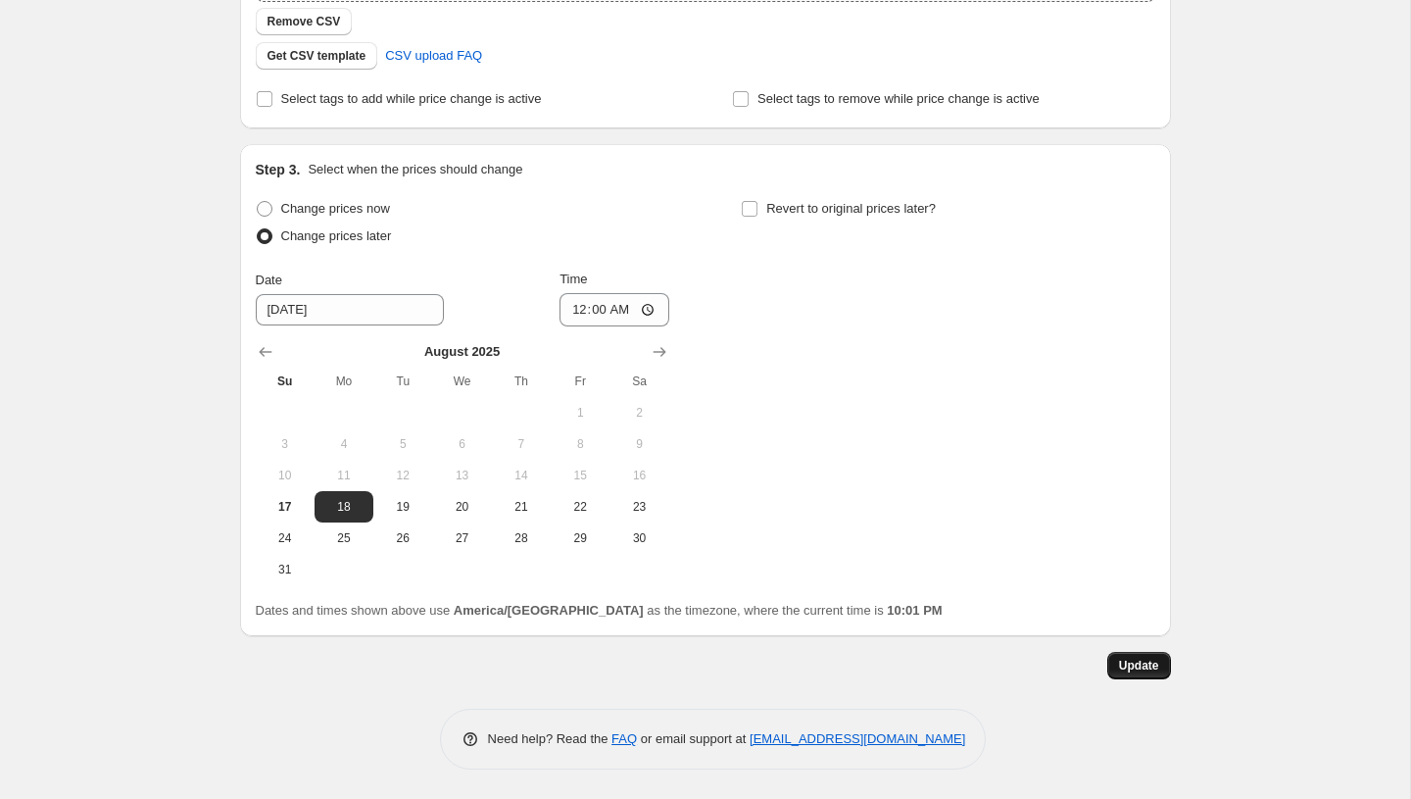
click at [1128, 660] on span "Update" at bounding box center [1139, 666] width 40 height 16
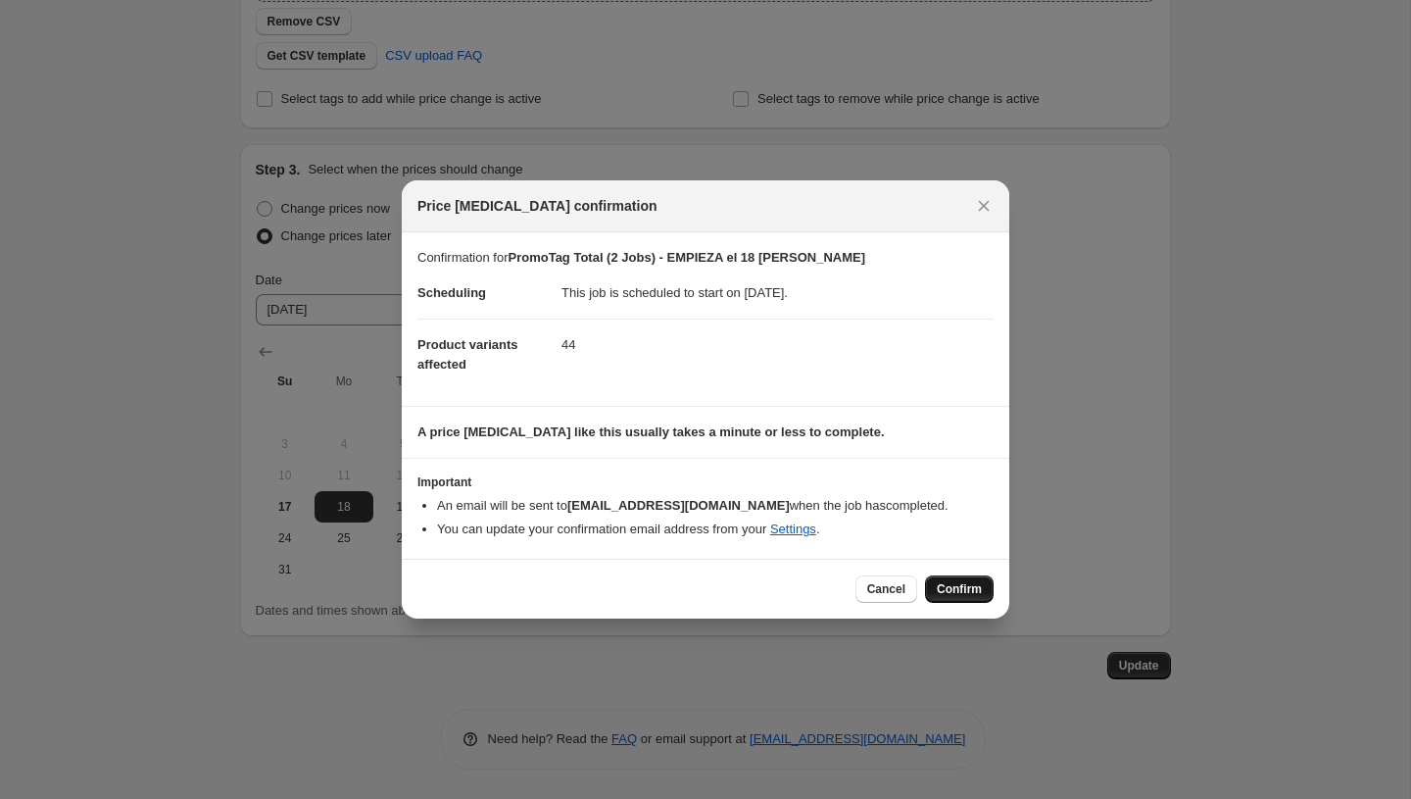
click at [954, 590] on span "Confirm" at bounding box center [959, 589] width 45 height 16
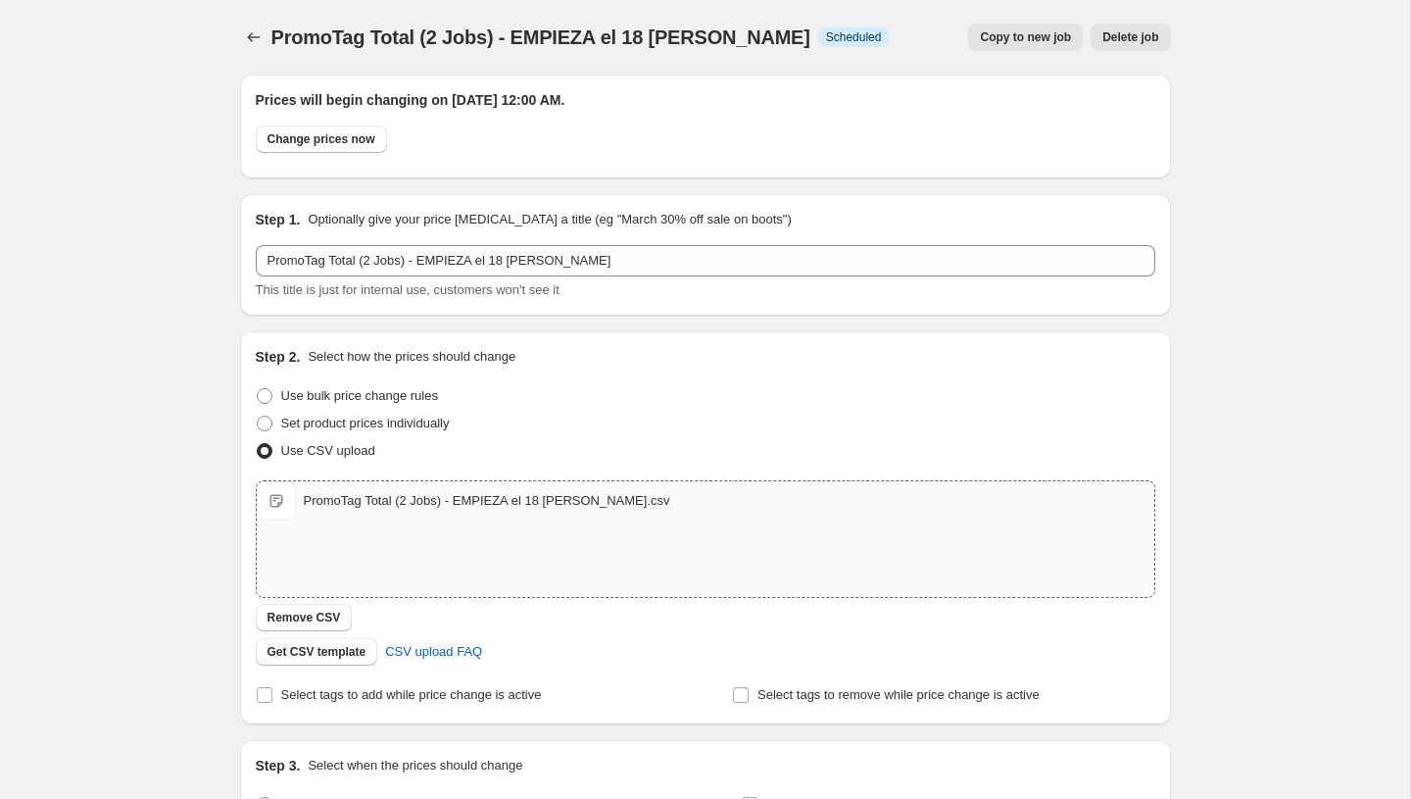
click at [252, 23] on div "PromoTag Total (2 Jobs) - EMPIEZA el 18 [PERSON_NAME]. This page is ready Promo…" at bounding box center [705, 37] width 931 height 74
click at [252, 40] on icon "Price change jobs" at bounding box center [254, 37] width 20 height 20
